Goal: Task Accomplishment & Management: Complete application form

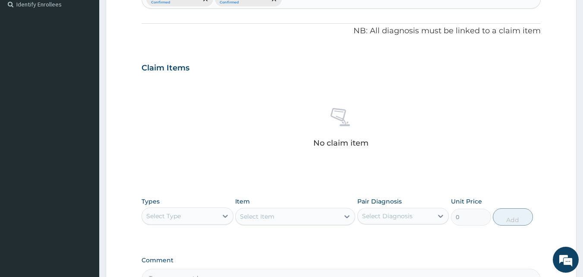
scroll to position [346, 0]
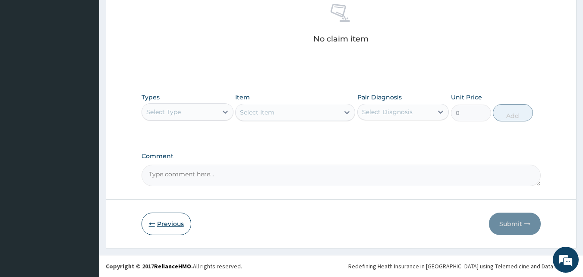
click at [169, 226] on button "Previous" at bounding box center [167, 223] width 50 height 22
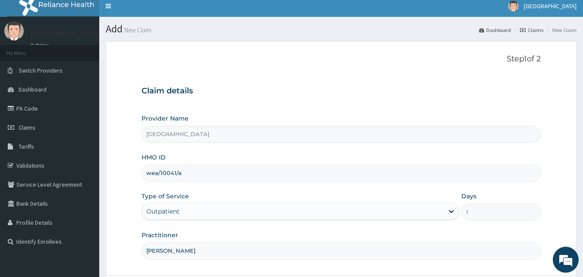
scroll to position [81, 0]
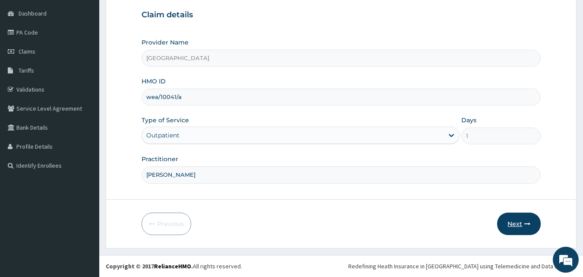
click at [516, 223] on button "Next" at bounding box center [519, 223] width 44 height 22
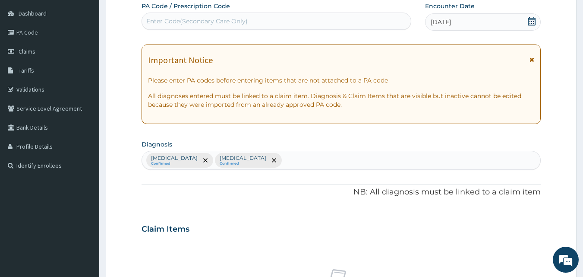
scroll to position [322, 0]
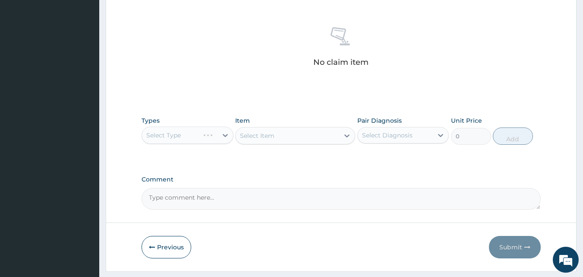
click at [226, 137] on div "Select Type" at bounding box center [188, 134] width 92 height 17
click at [225, 136] on div "Select Type" at bounding box center [188, 134] width 92 height 17
click at [347, 136] on div "Select Item" at bounding box center [295, 135] width 120 height 17
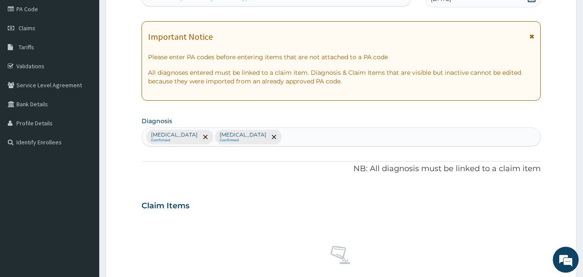
scroll to position [346, 0]
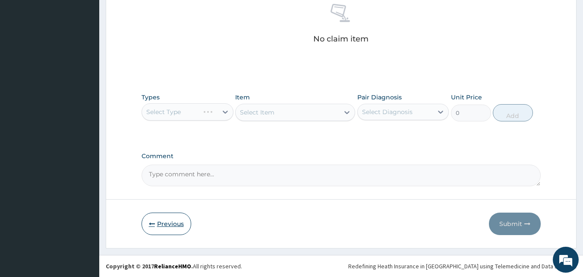
click at [173, 226] on button "Previous" at bounding box center [167, 223] width 50 height 22
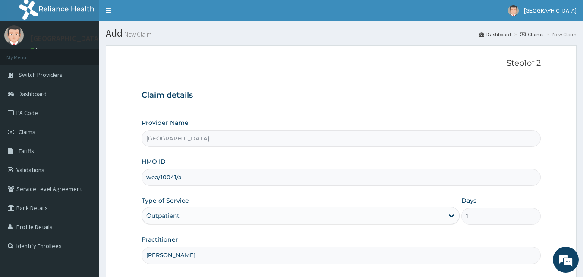
scroll to position [0, 0]
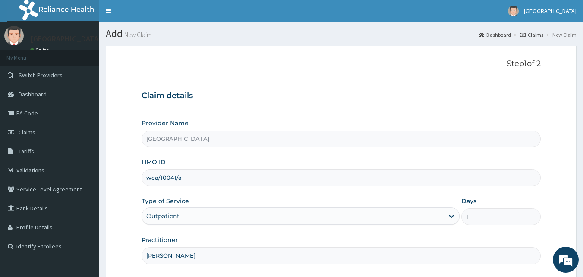
drag, startPoint x: 188, startPoint y: 179, endPoint x: 141, endPoint y: 179, distance: 47.5
click at [141, 179] on form "Step 1 of 2 Claim details Provider Name Kingsword Hospital HMO ID wea/10041/a T…" at bounding box center [341, 187] width 471 height 283
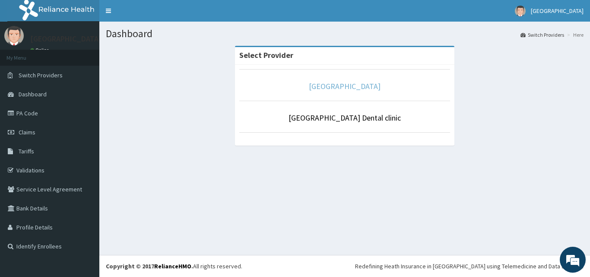
click at [332, 86] on link "[GEOGRAPHIC_DATA]" at bounding box center [345, 86] width 72 height 10
